Goal: Information Seeking & Learning: Understand process/instructions

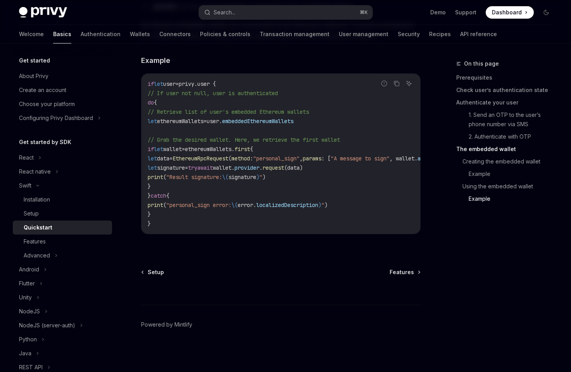
scroll to position [1587, 0]
click at [48, 254] on div "Advanced" at bounding box center [37, 255] width 26 height 9
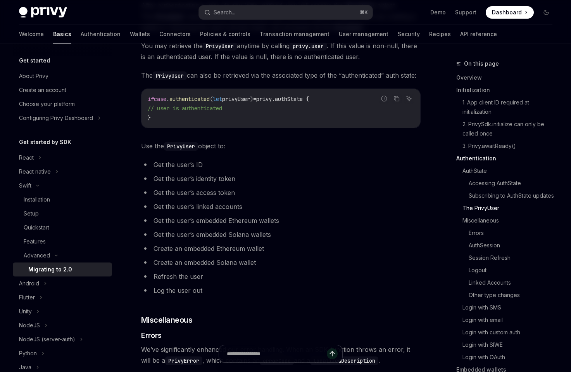
scroll to position [1083, 0]
click at [130, 35] on link "Wallets" at bounding box center [140, 34] width 20 height 19
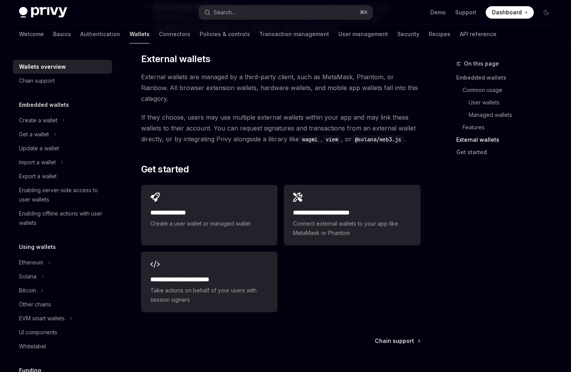
scroll to position [1161, 0]
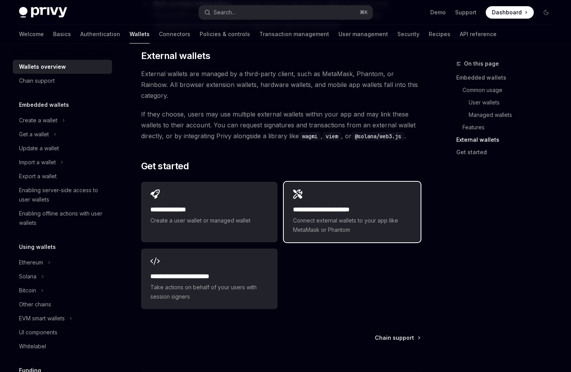
click at [338, 182] on div "**********" at bounding box center [352, 212] width 137 height 61
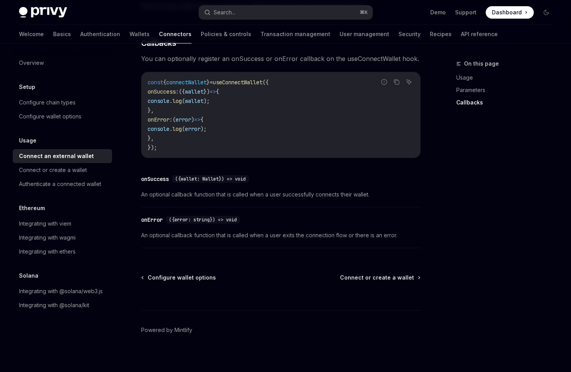
scroll to position [480, 0]
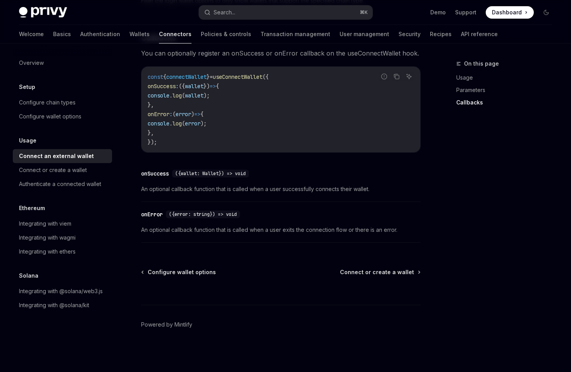
click at [299, 186] on span "An optional callback function that is called when a user successfully connects …" at bounding box center [281, 188] width 280 height 9
click at [272, 35] on link "Transaction management" at bounding box center [296, 34] width 70 height 19
type textarea "*"
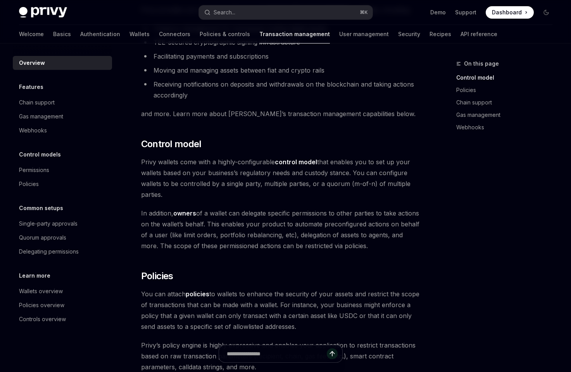
scroll to position [85, 0]
